Goal: Communication & Community: Answer question/provide support

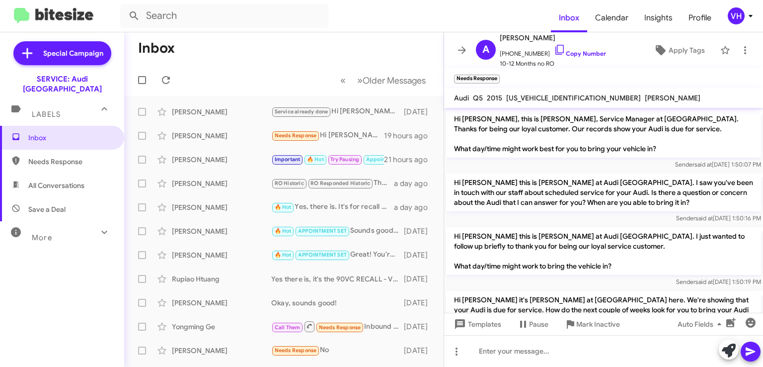
scroll to position [198, 0]
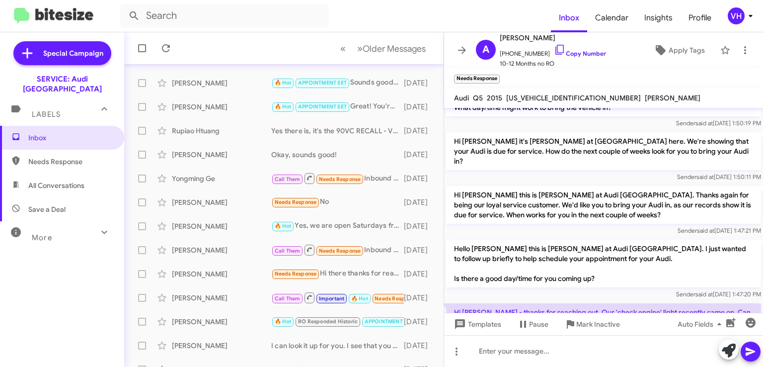
scroll to position [149, 0]
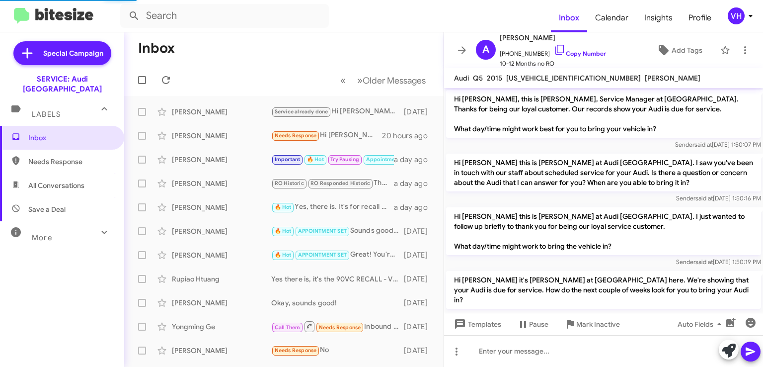
scroll to position [178, 0]
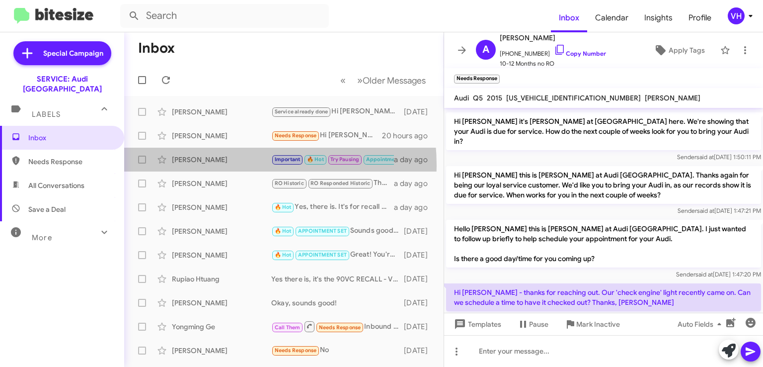
click at [209, 165] on div "Daniel Sawchuk Important 🔥 Hot Try Pausing Appointment Set RO Historic RO Respo…" at bounding box center [284, 160] width 304 height 20
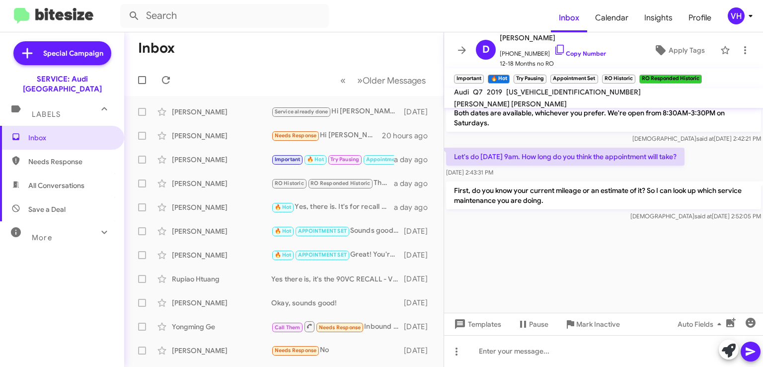
scroll to position [1229, 0]
click at [683, 278] on div at bounding box center [603, 267] width 319 height 89
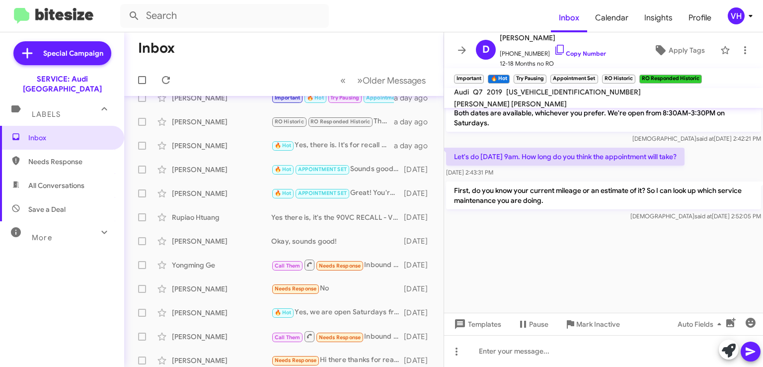
scroll to position [0, 0]
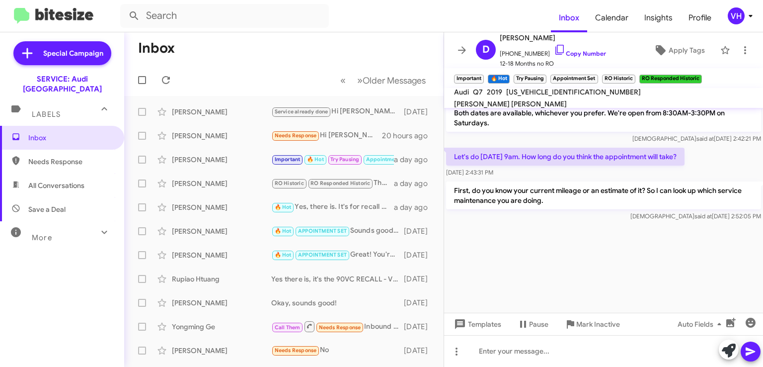
click at [735, 273] on div at bounding box center [603, 267] width 319 height 89
